Goal: Task Accomplishment & Management: Manage account settings

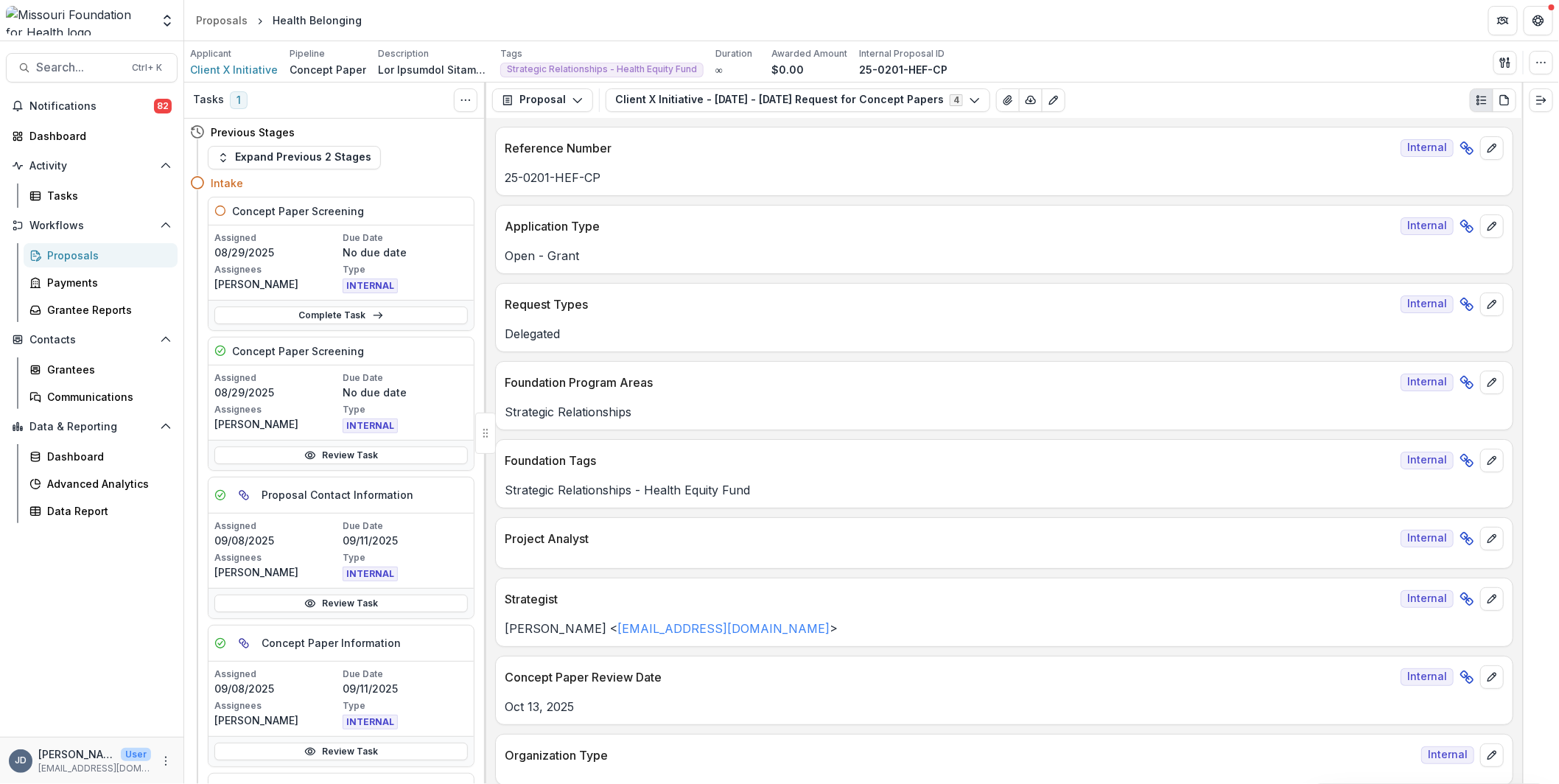
scroll to position [3167, 0]
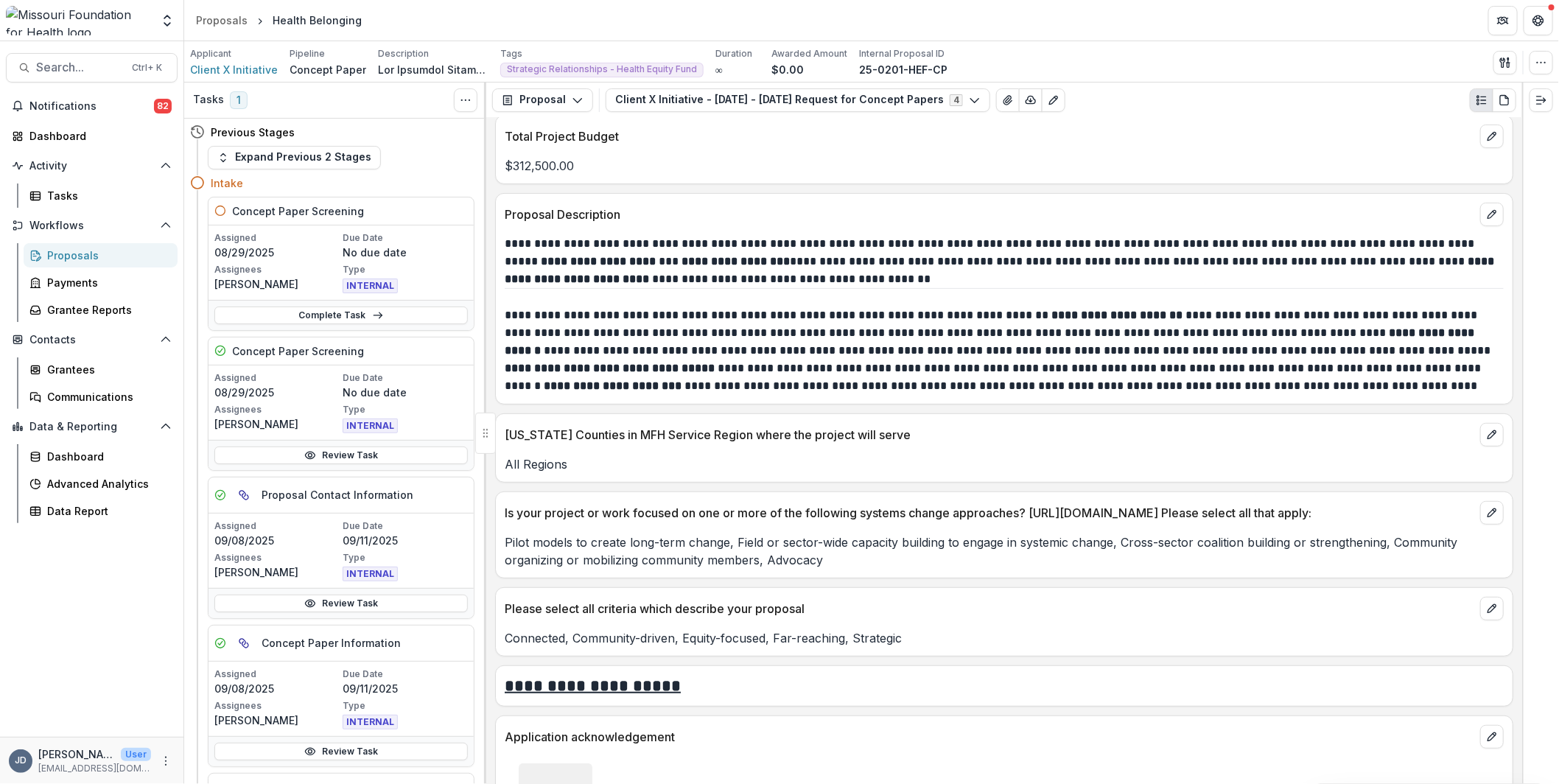
click at [233, 260] on div "Assigned [DATE] Due Date No due date Assignees [PERSON_NAME] Type INTERNAL" at bounding box center [340, 263] width 254 height 63
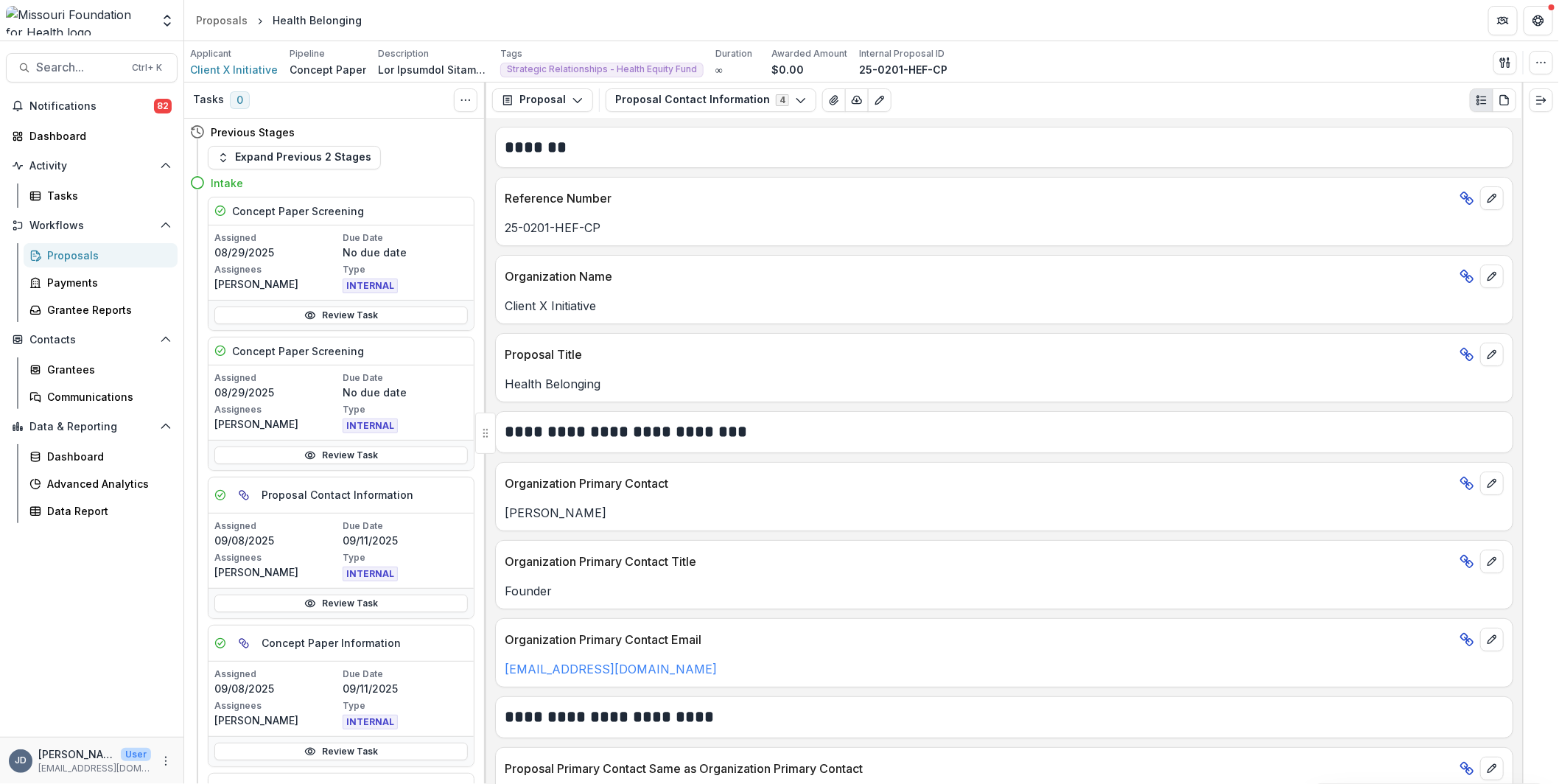
click at [303, 285] on p "[PERSON_NAME]" at bounding box center [277, 283] width 125 height 16
click at [312, 321] on link "Review Task" at bounding box center [340, 315] width 254 height 18
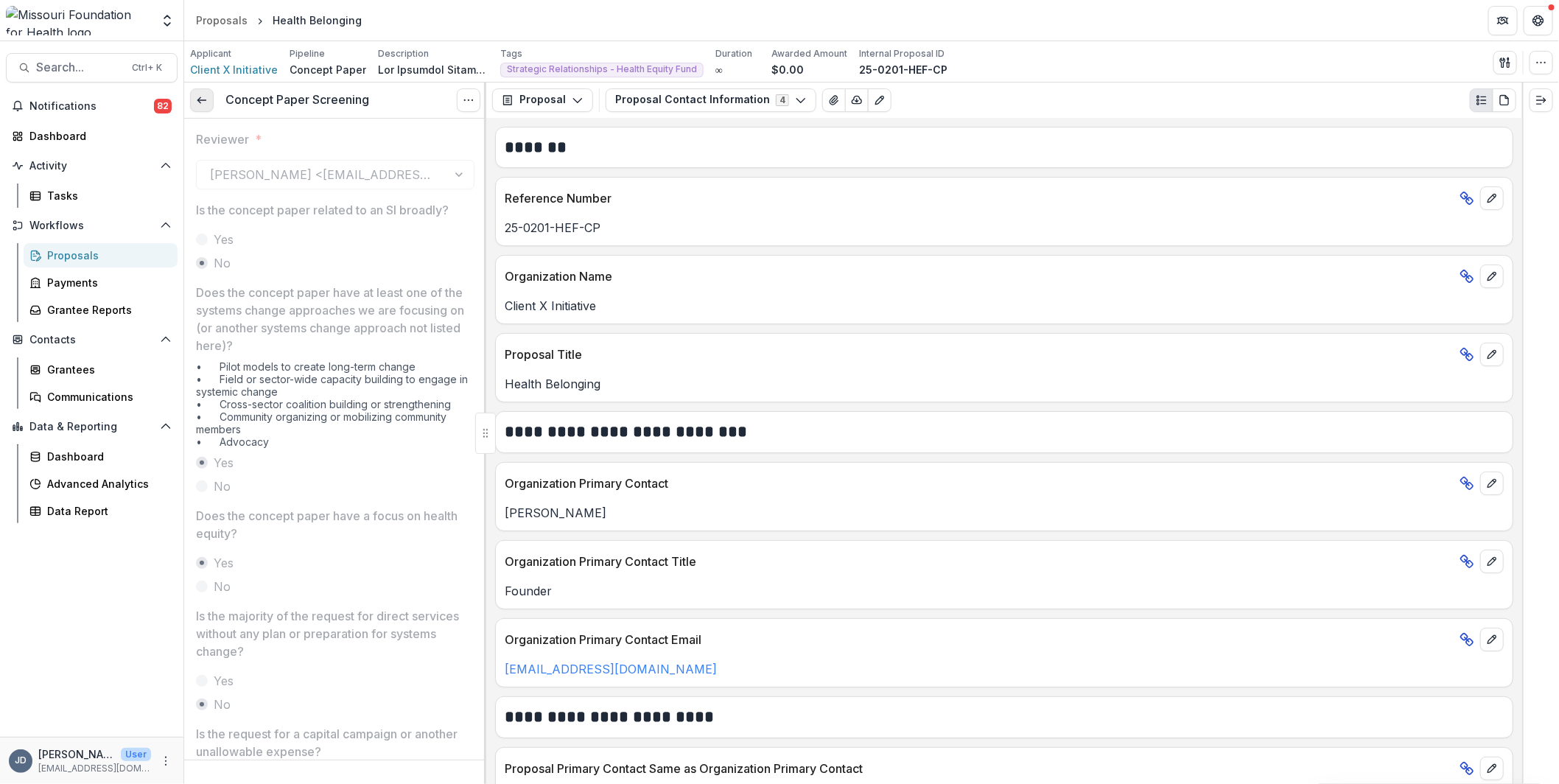
click at [209, 90] on link at bounding box center [202, 101] width 24 height 24
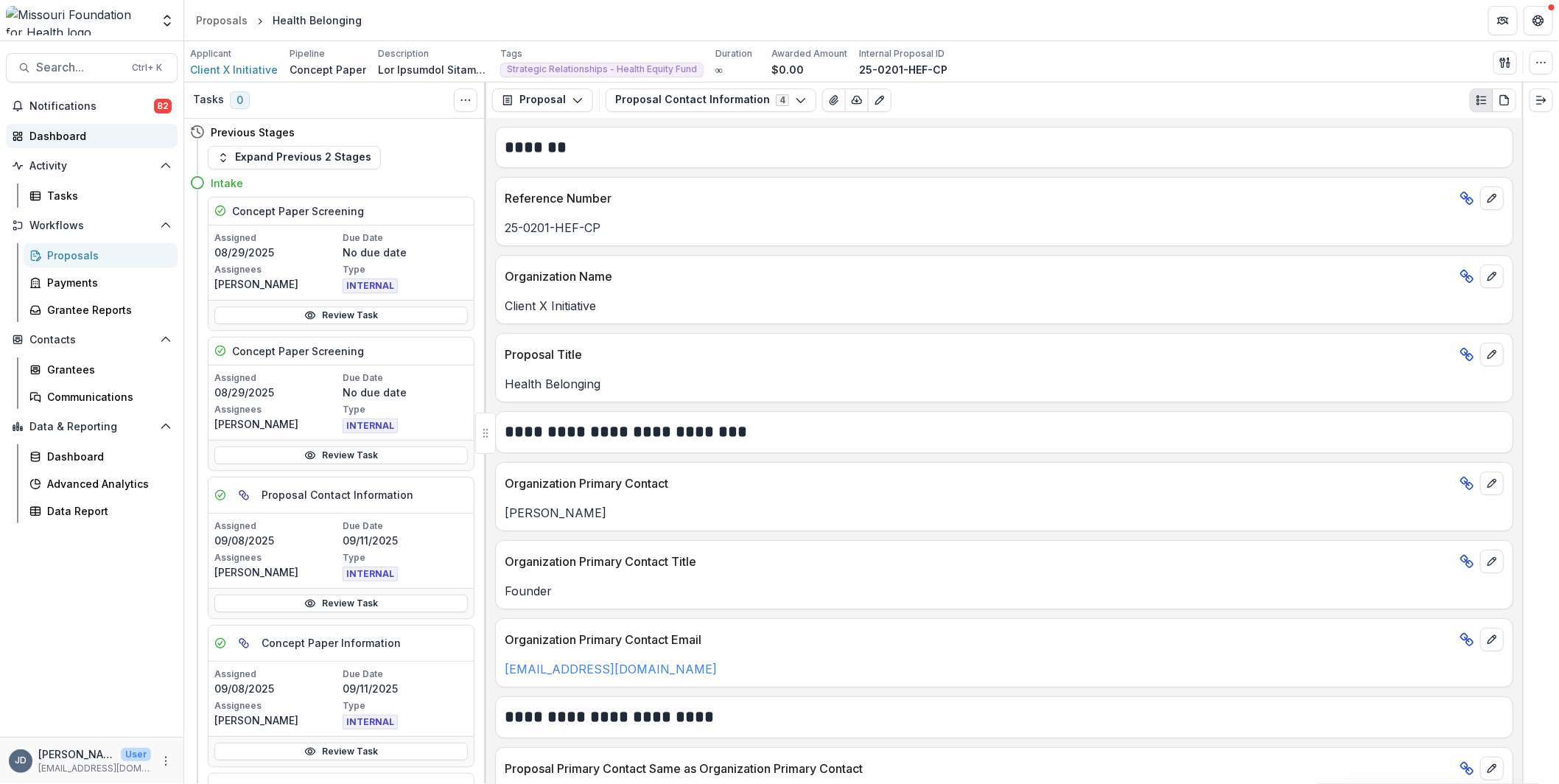
click at [77, 128] on div "Dashboard" at bounding box center [98, 136] width 137 height 16
